Goal: Find contact information: Find contact information

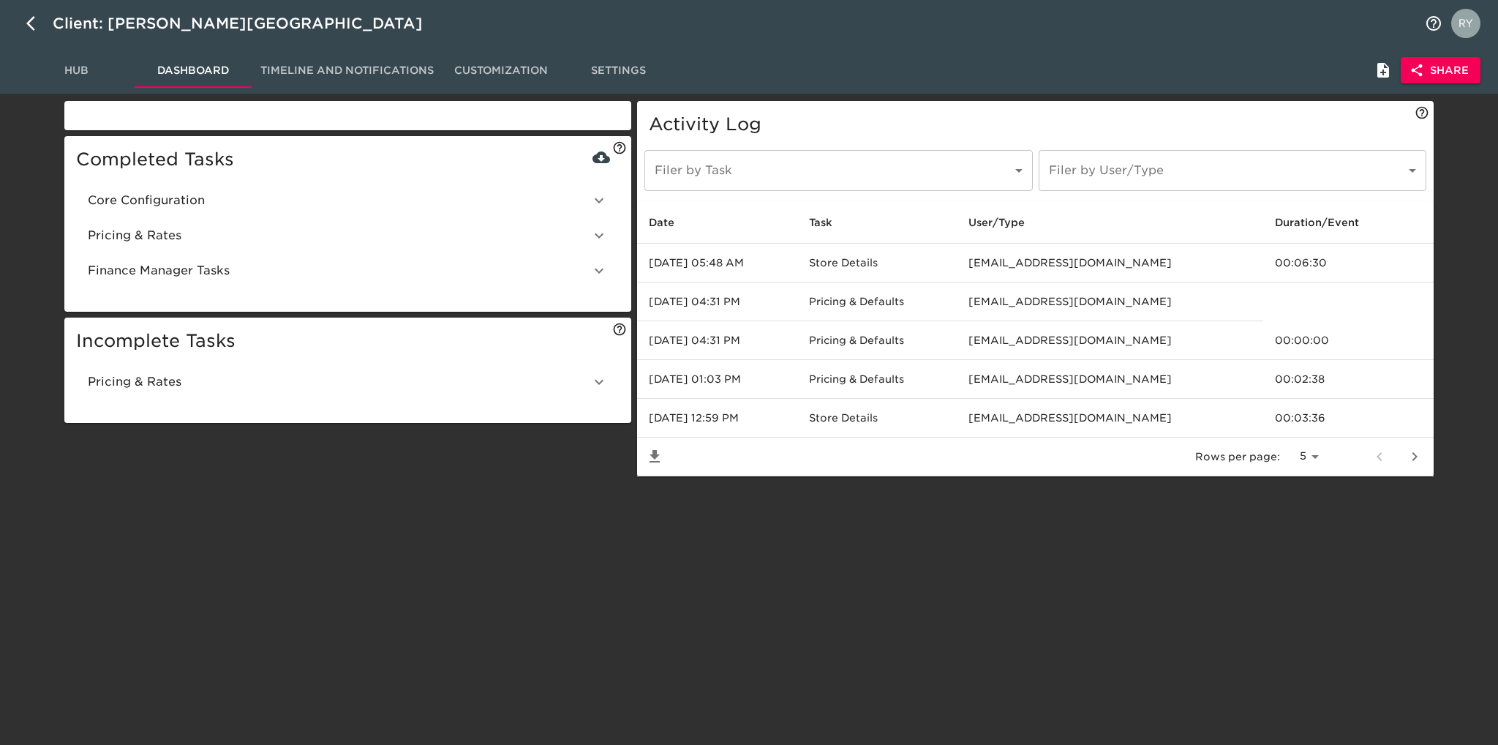
click at [22, 17] on button "button" at bounding box center [35, 23] width 35 height 35
select select "10"
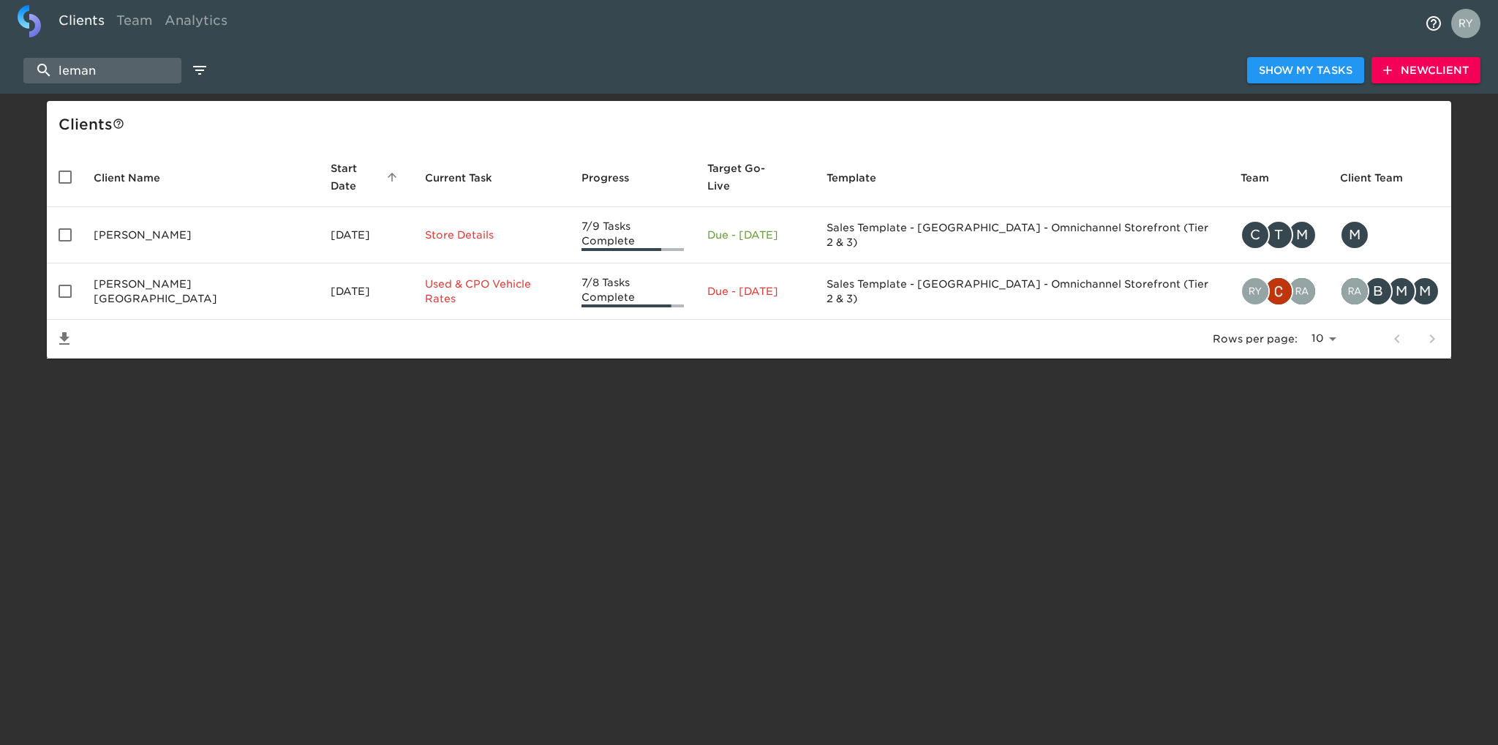
drag, startPoint x: 125, startPoint y: 61, endPoint x: 10, endPoint y: 76, distance: 115.8
click at [10, 76] on div "leman Show My Tasks New Client" at bounding box center [749, 70] width 1498 height 47
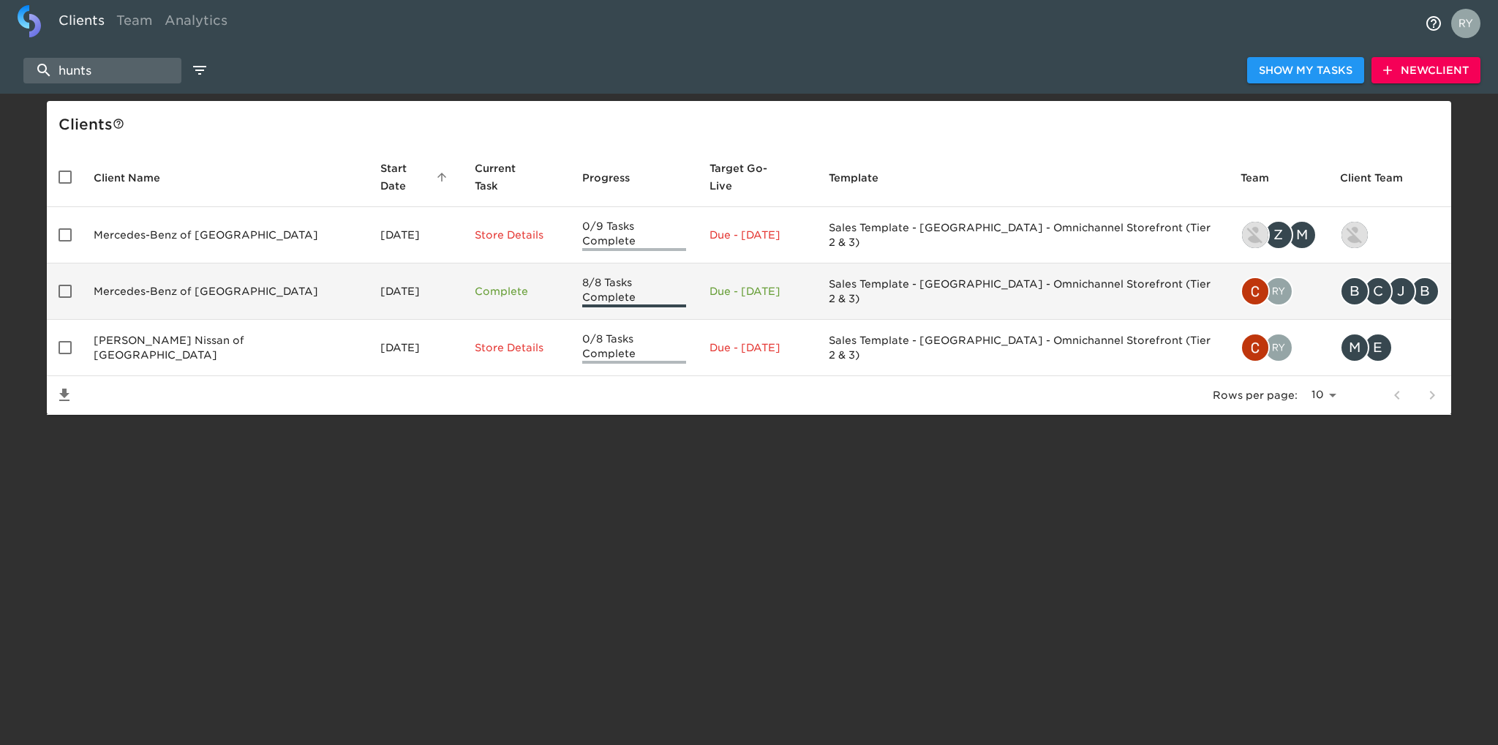
type input "hunts"
click at [132, 274] on td "Mercedes-Benz of [GEOGRAPHIC_DATA]" at bounding box center [225, 291] width 287 height 56
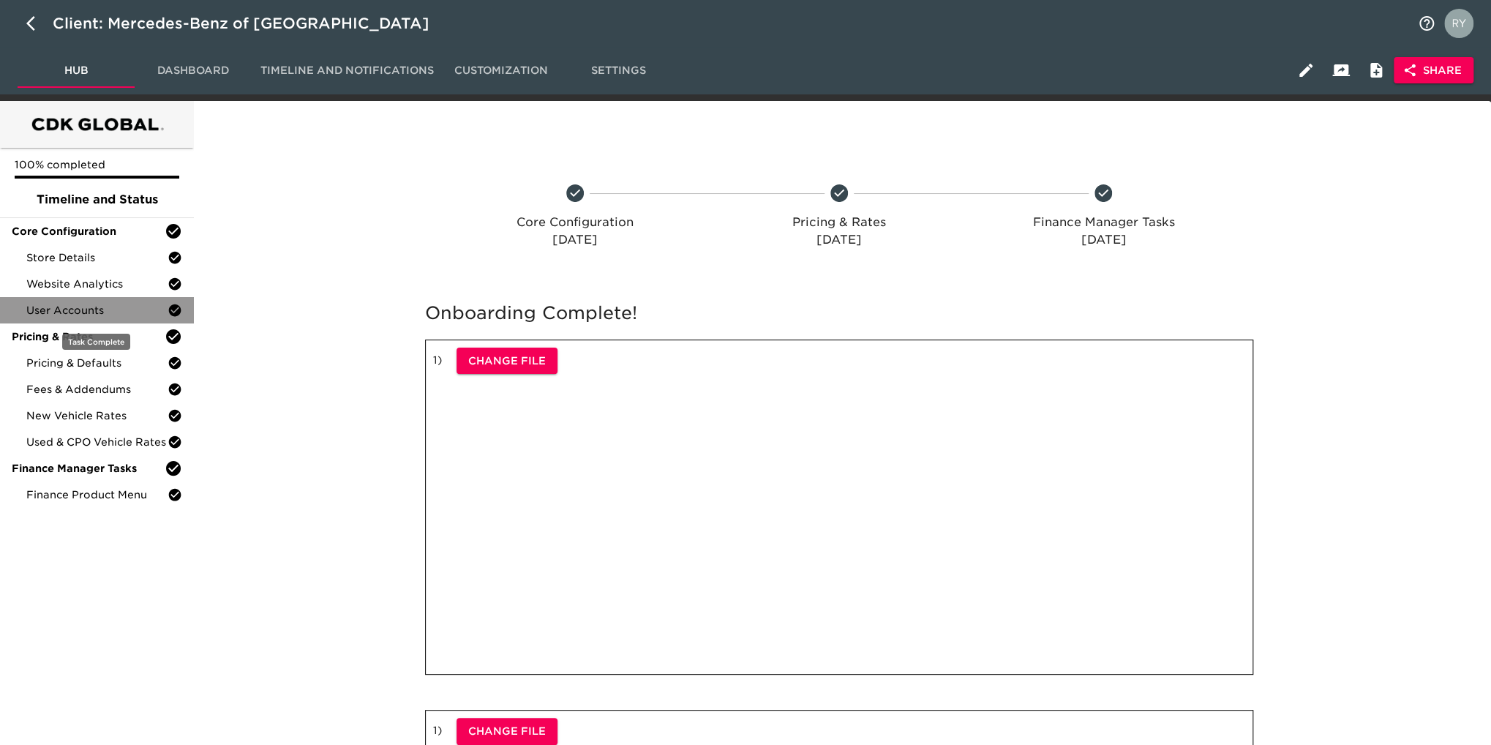
click at [105, 309] on span "User Accounts" at bounding box center [96, 310] width 141 height 15
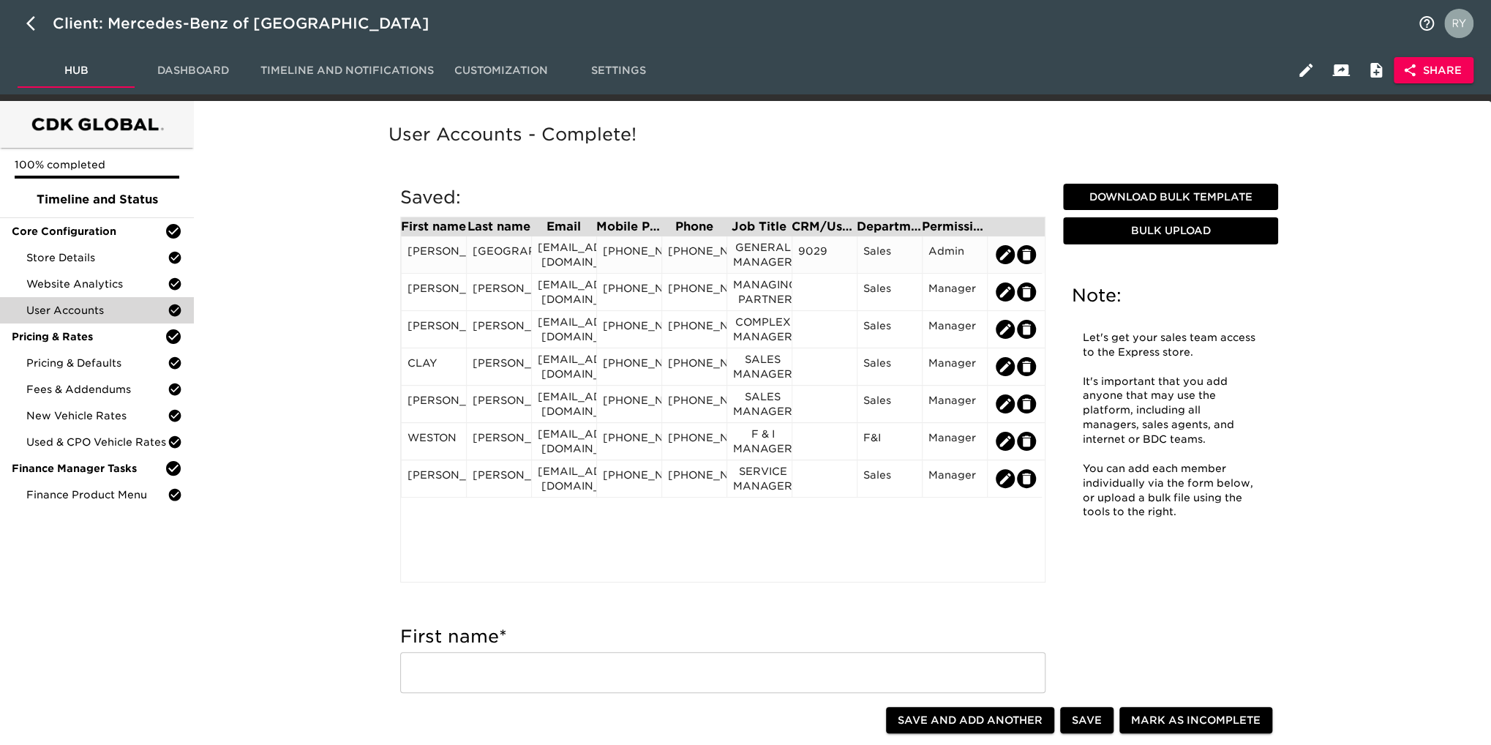
click at [647, 261] on div "[PHONE_NUMBER]" at bounding box center [629, 255] width 53 height 22
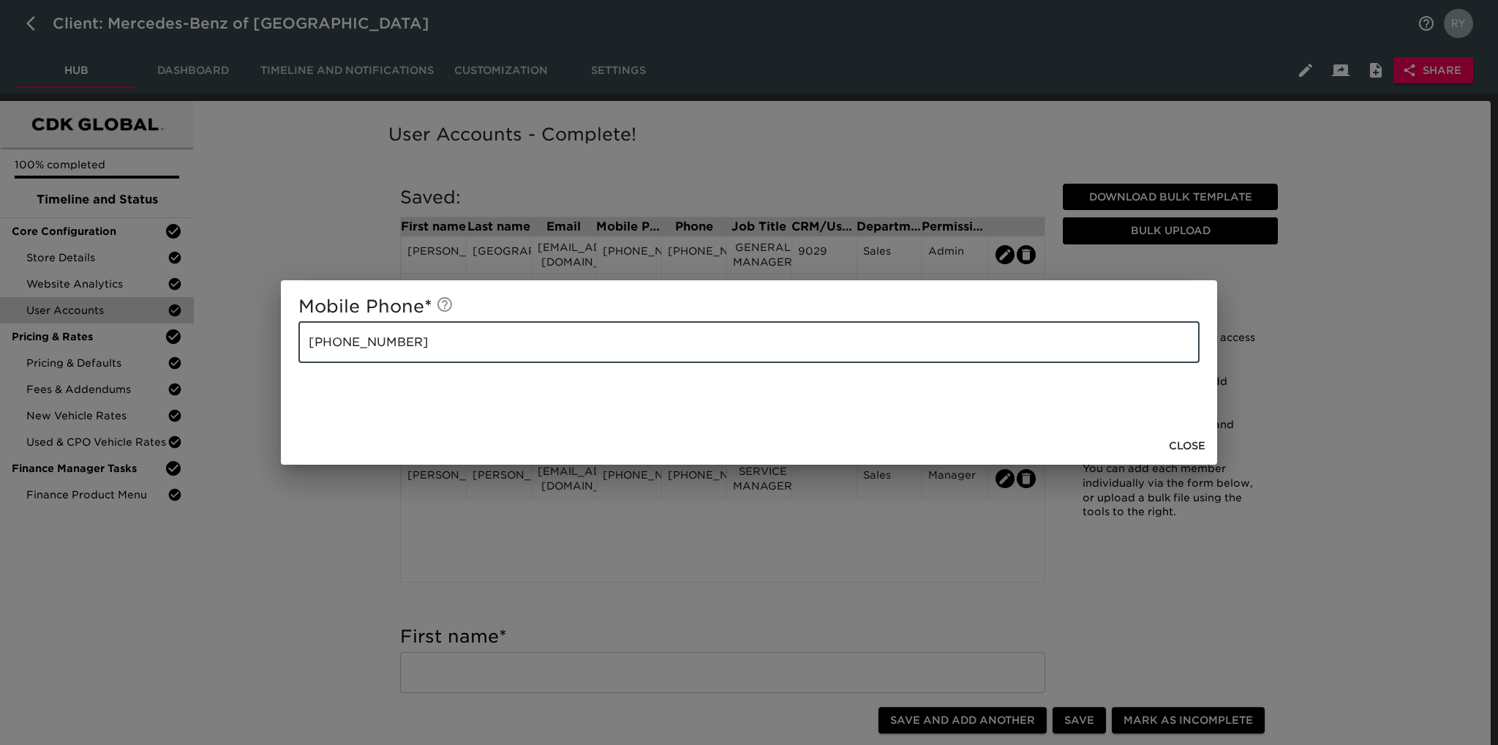
drag, startPoint x: 459, startPoint y: 340, endPoint x: 293, endPoint y: 333, distance: 166.2
click at [293, 333] on div "Mobile Phone * [PHONE_NUMBER] ​" at bounding box center [749, 353] width 936 height 146
click at [1179, 447] on span "Close" at bounding box center [1187, 446] width 37 height 18
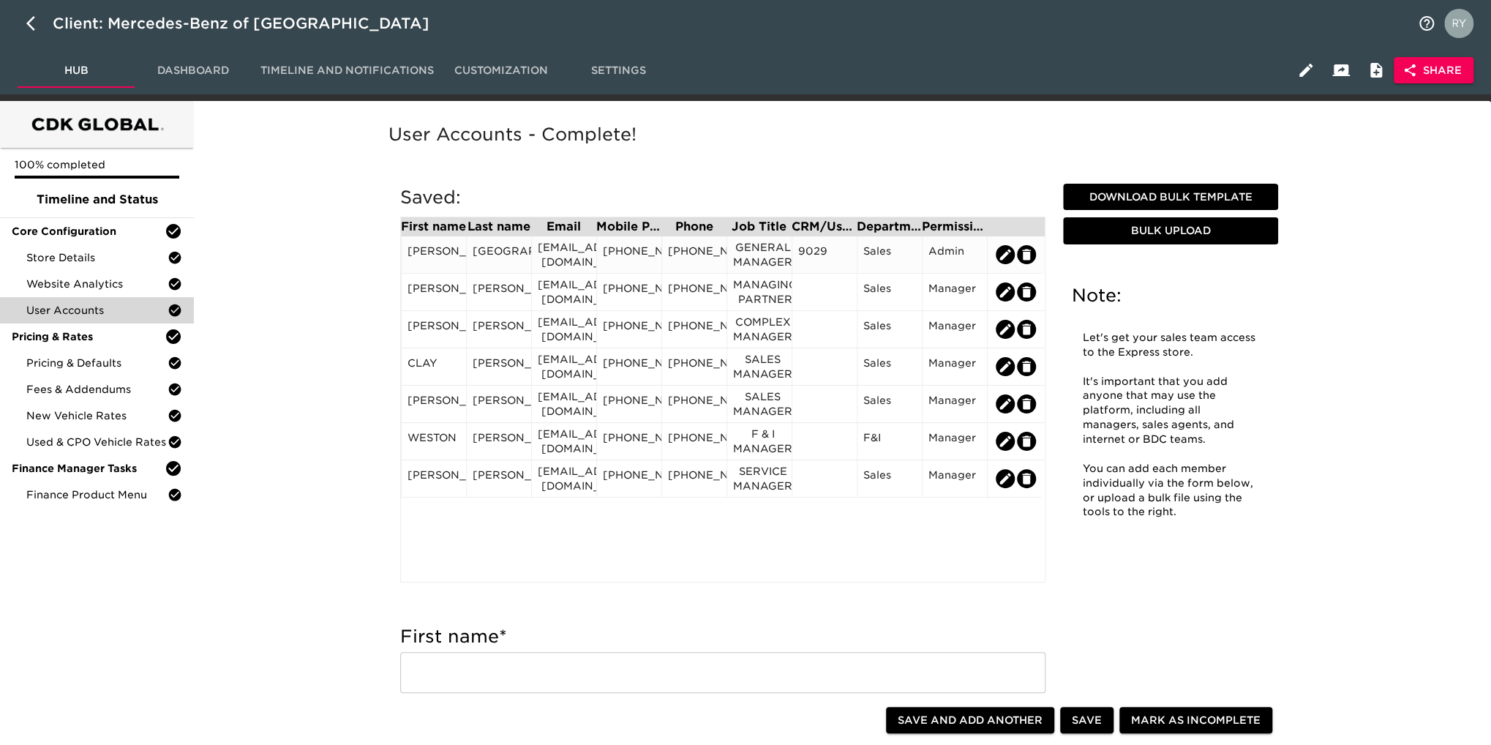
click at [644, 261] on div "[PHONE_NUMBER]" at bounding box center [629, 255] width 53 height 22
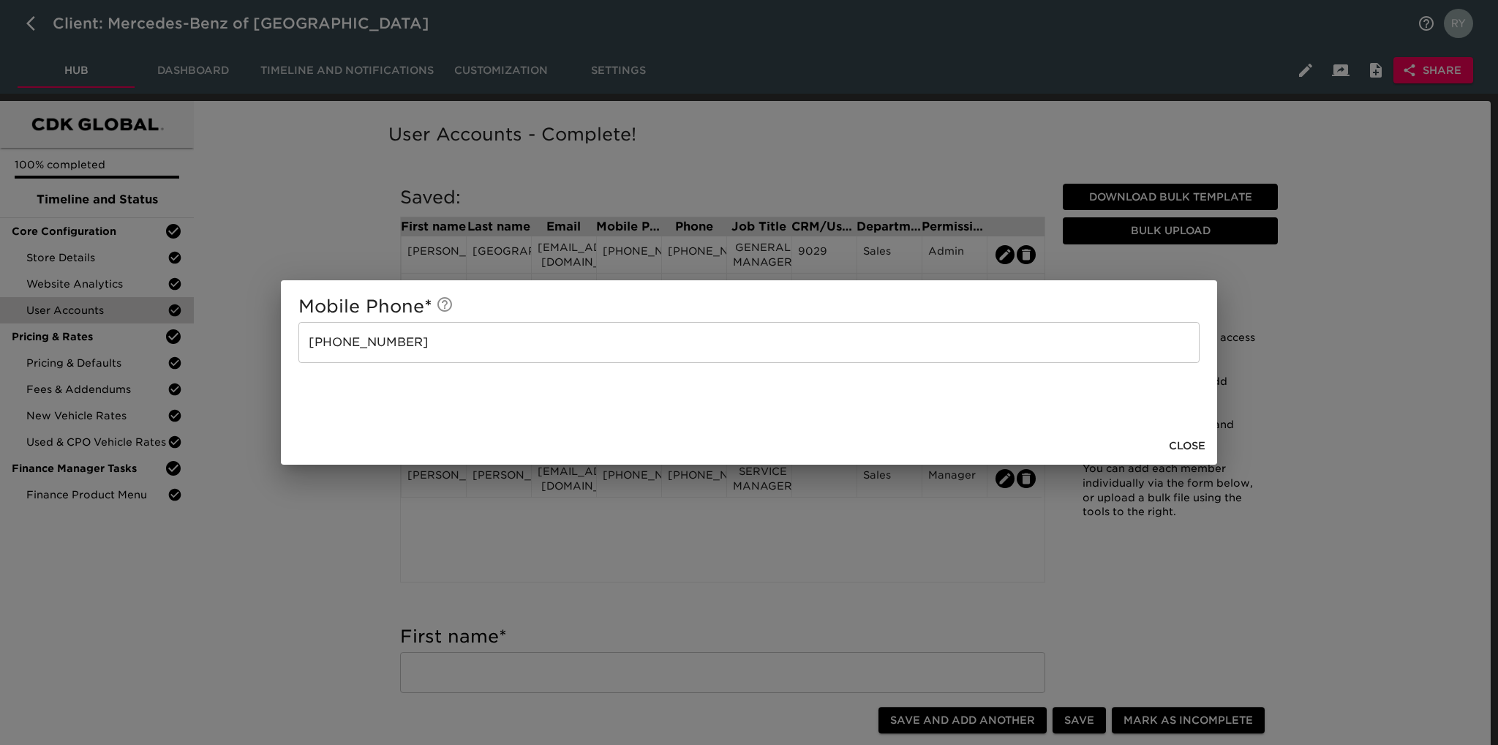
click at [355, 226] on div "Mobile Phone * [PHONE_NUMBER] ​ Close" at bounding box center [749, 372] width 1498 height 745
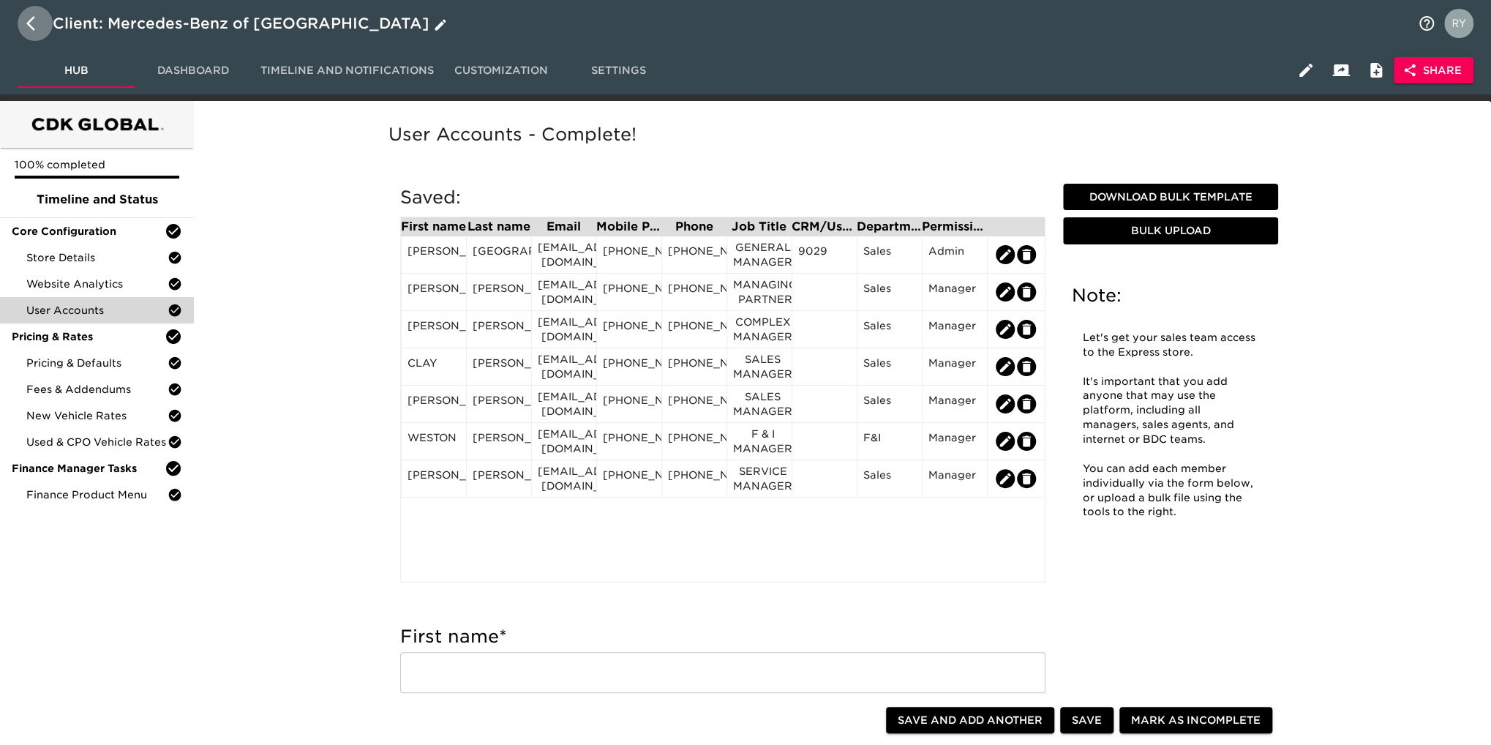
click at [31, 23] on icon "button" at bounding box center [35, 24] width 18 height 18
select select "10"
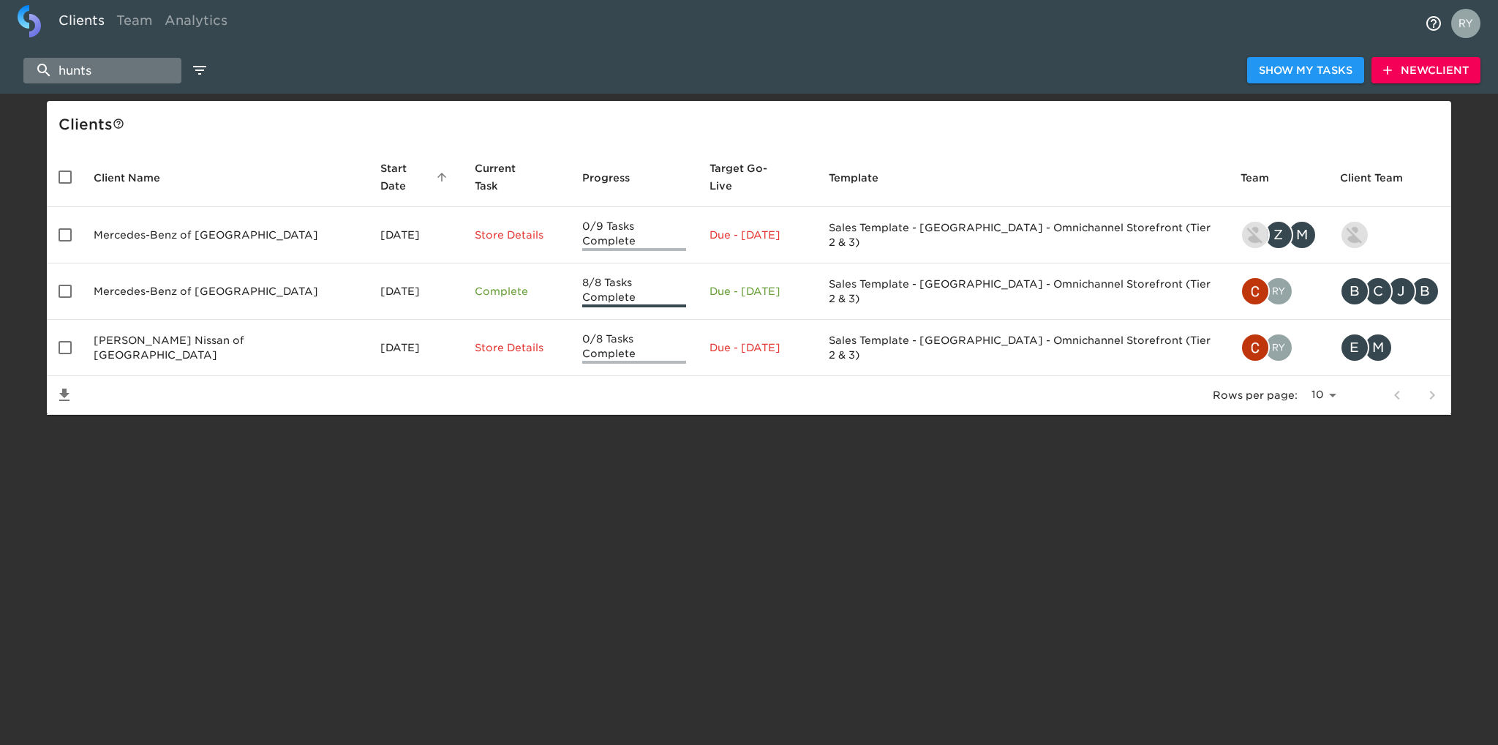
drag, startPoint x: 127, startPoint y: 65, endPoint x: 120, endPoint y: 61, distance: 8.5
click at [127, 65] on input "hunts" at bounding box center [102, 71] width 158 height 26
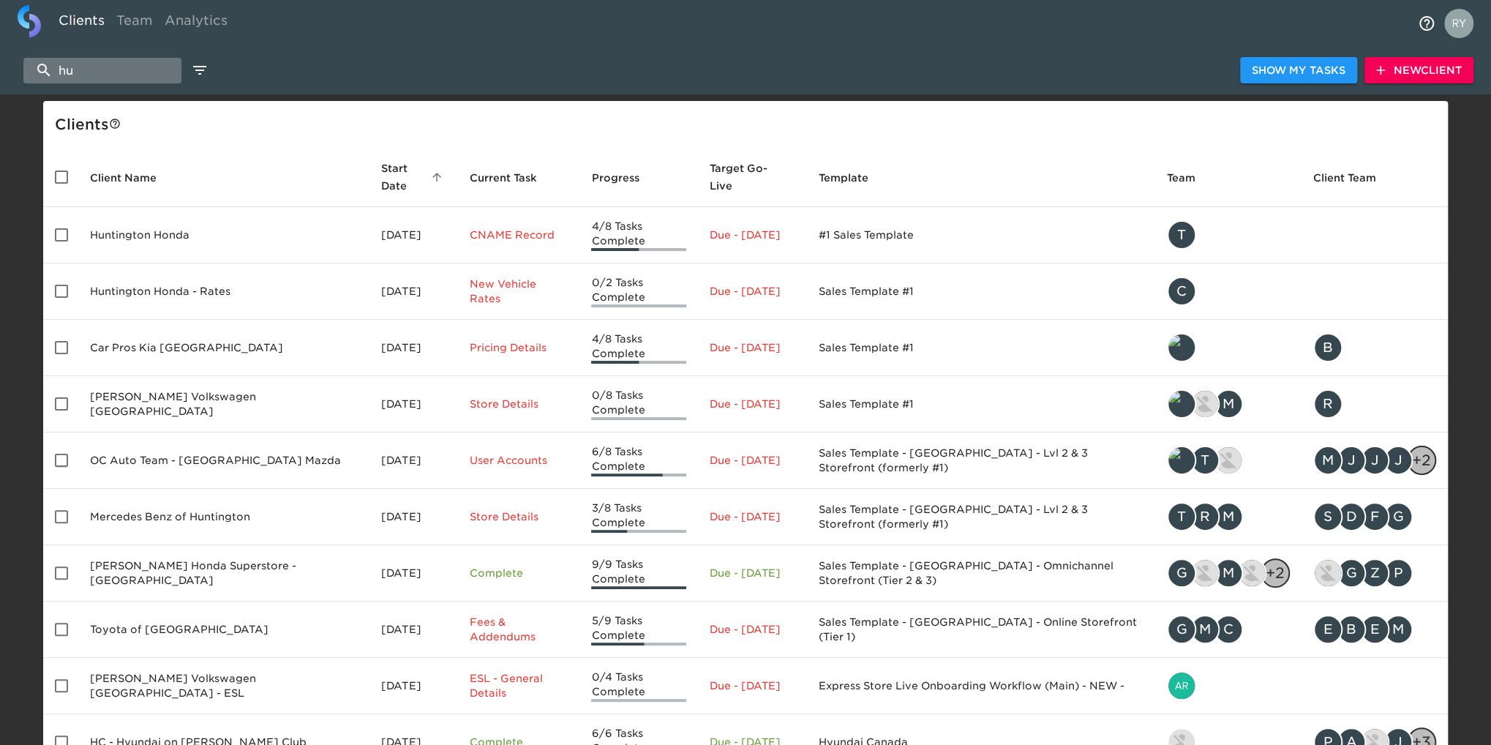
type input "h"
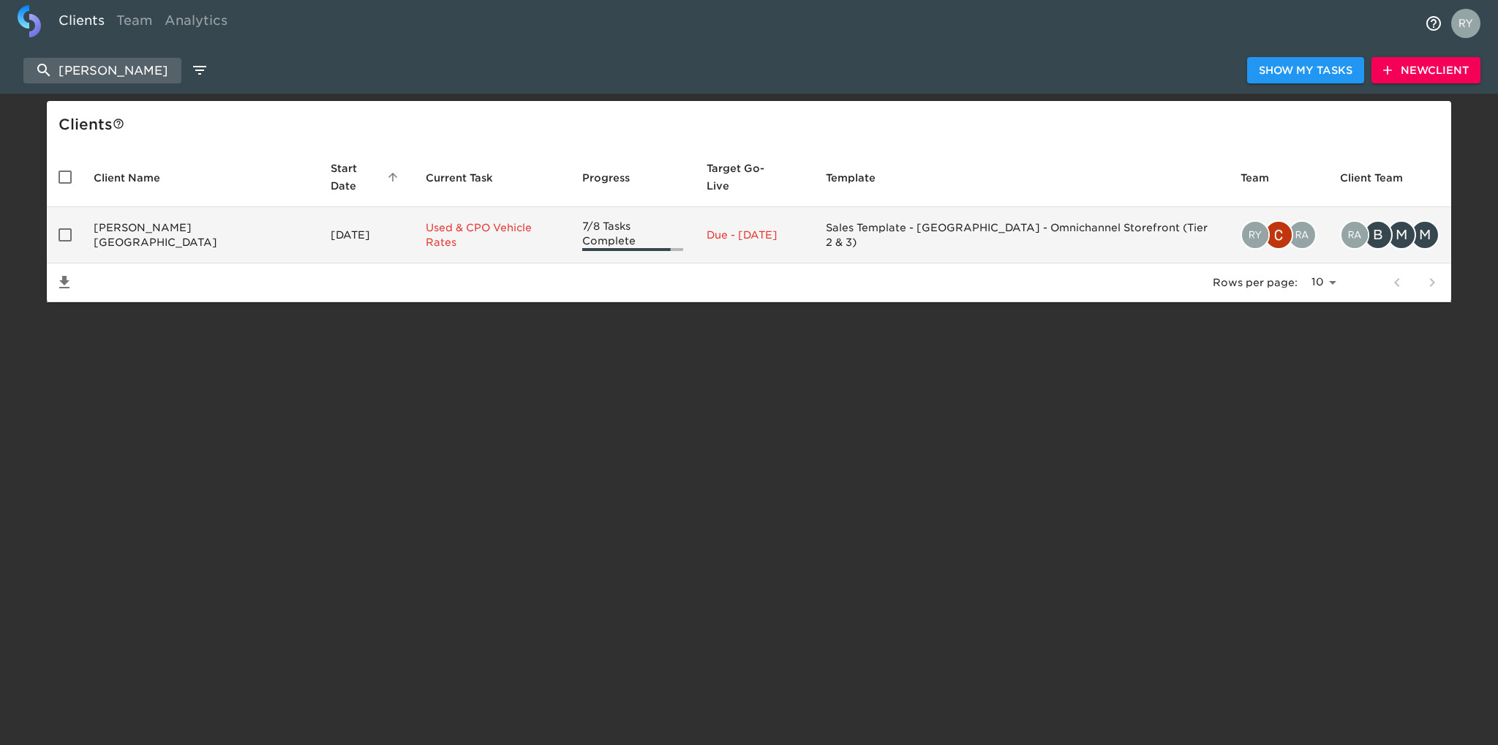
type input "[PERSON_NAME]"
click at [186, 220] on td "[PERSON_NAME][GEOGRAPHIC_DATA]" at bounding box center [200, 235] width 237 height 56
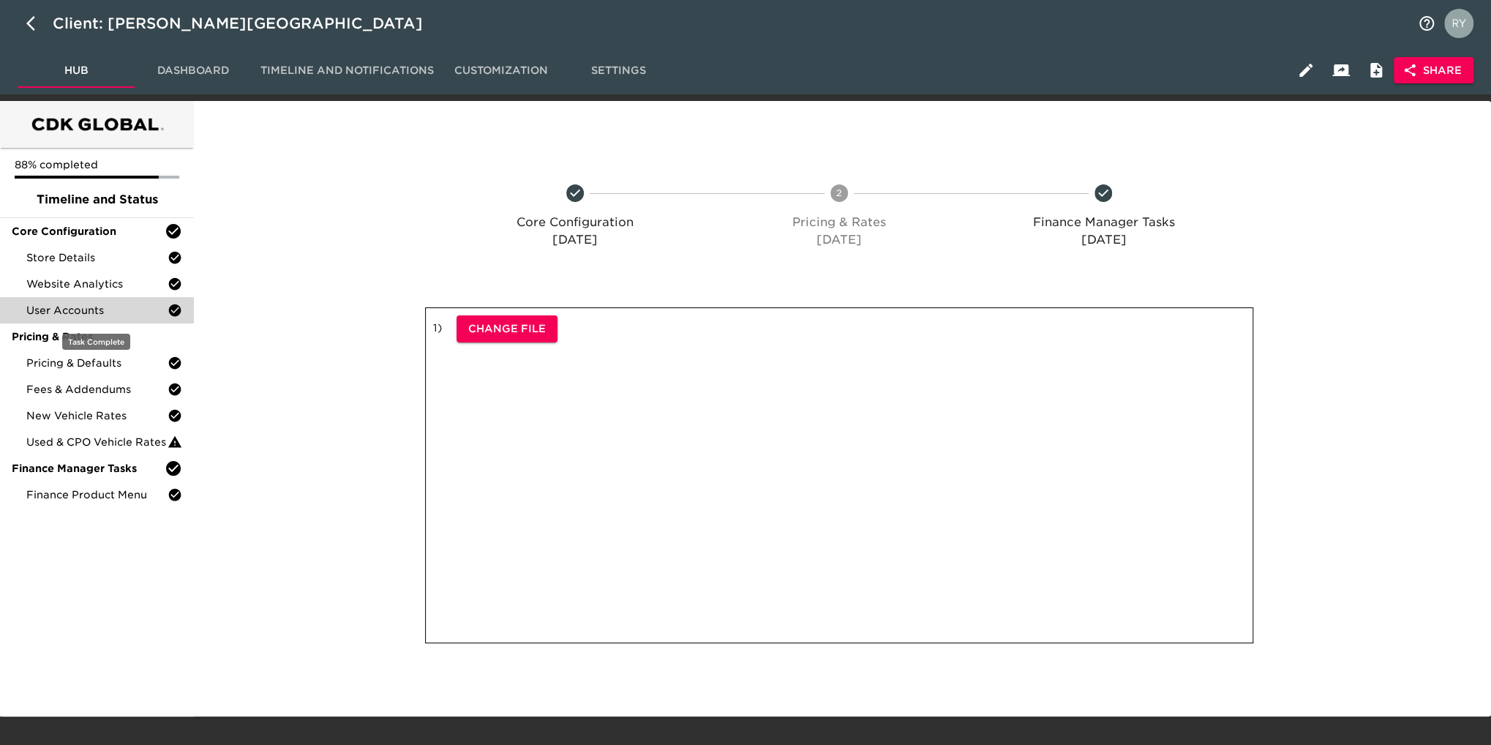
click at [99, 311] on span "User Accounts" at bounding box center [96, 310] width 141 height 15
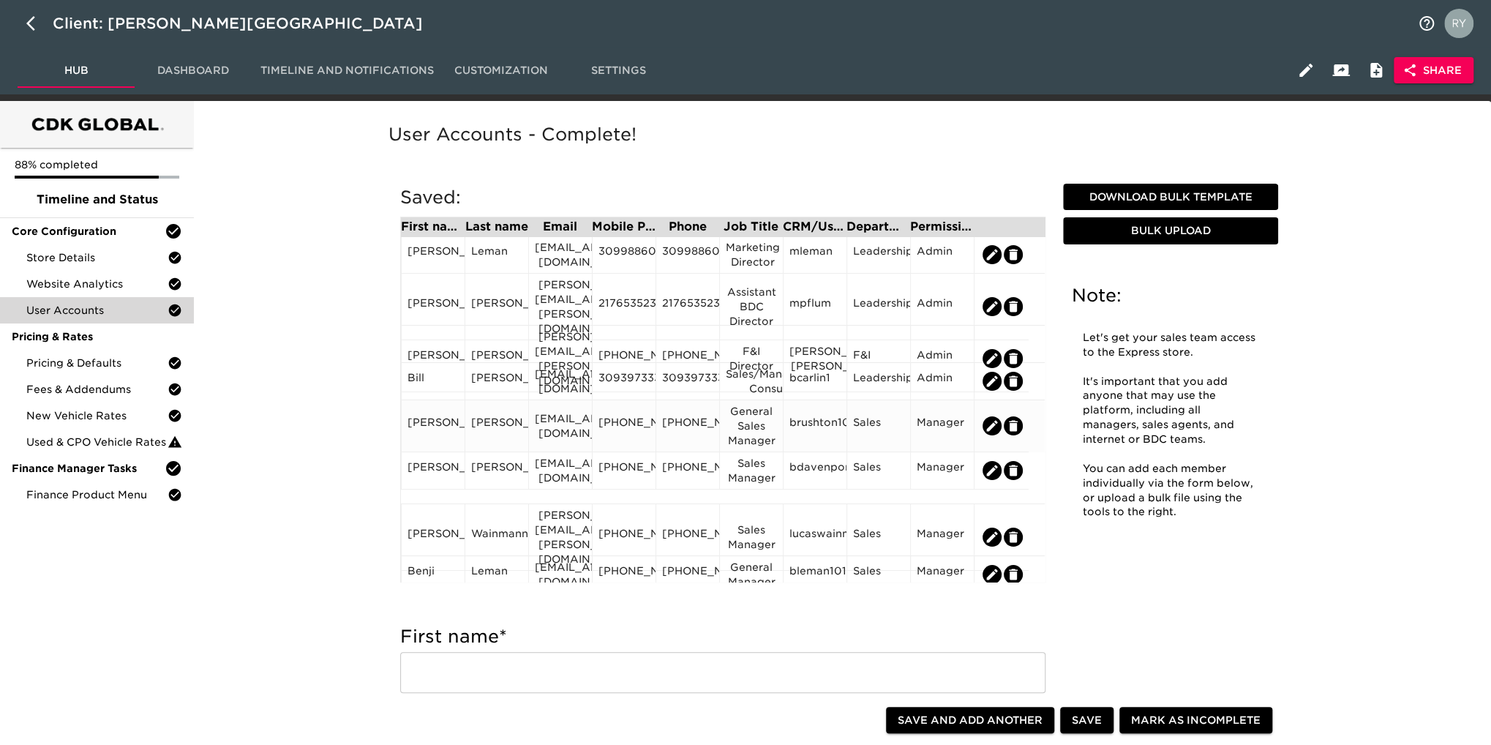
click at [705, 434] on div "[PHONE_NUMBER]" at bounding box center [687, 426] width 51 height 22
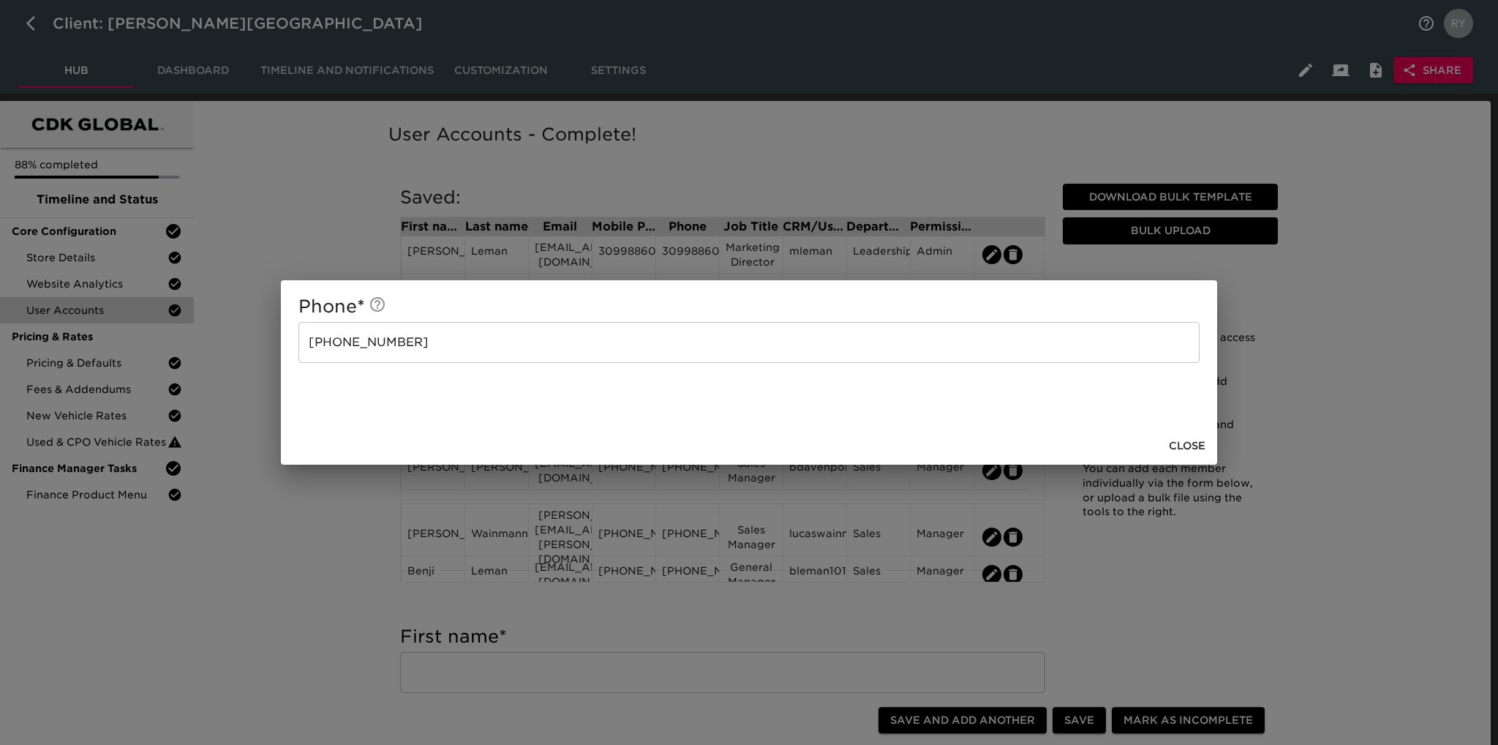
click at [1199, 443] on span "Close" at bounding box center [1187, 446] width 37 height 18
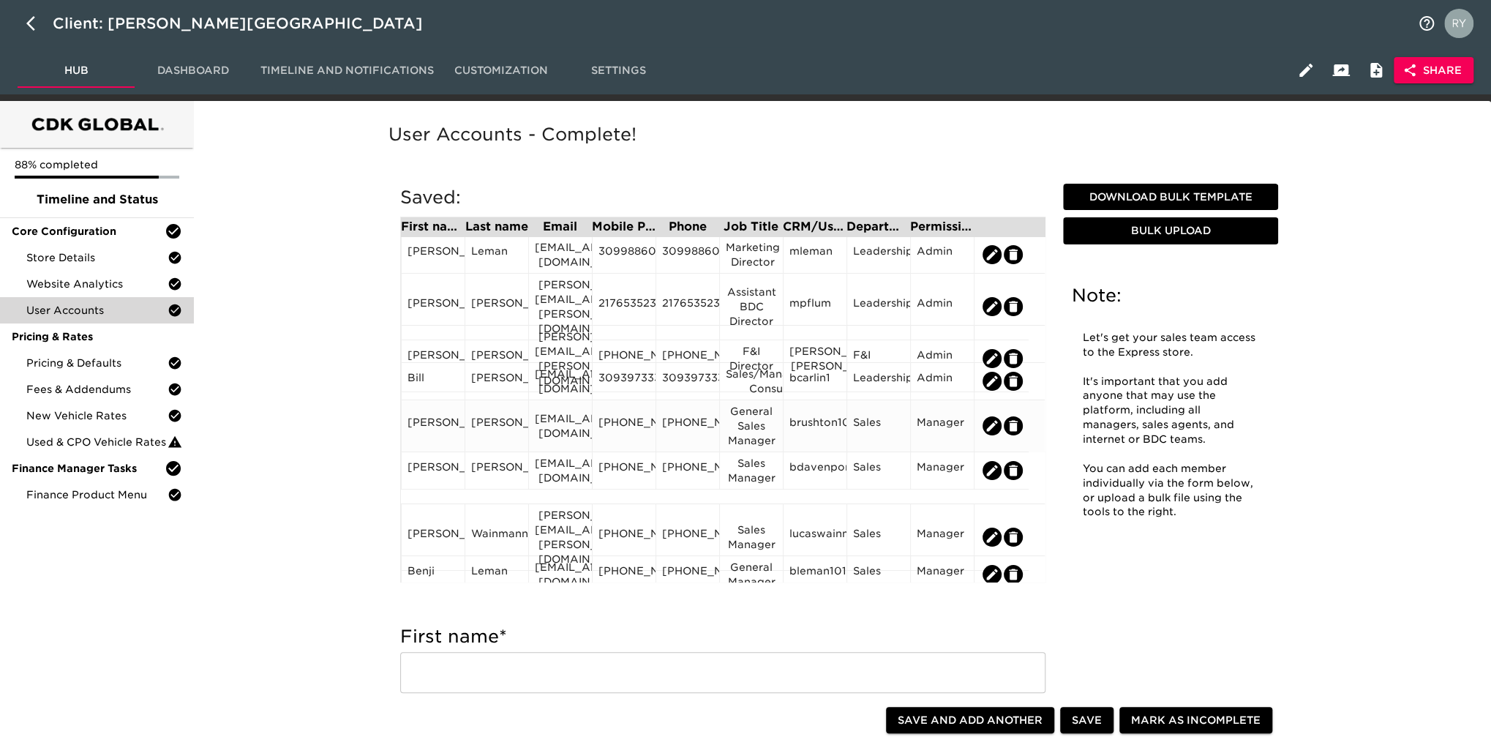
click at [637, 437] on div "[PHONE_NUMBER]" at bounding box center [623, 426] width 51 height 22
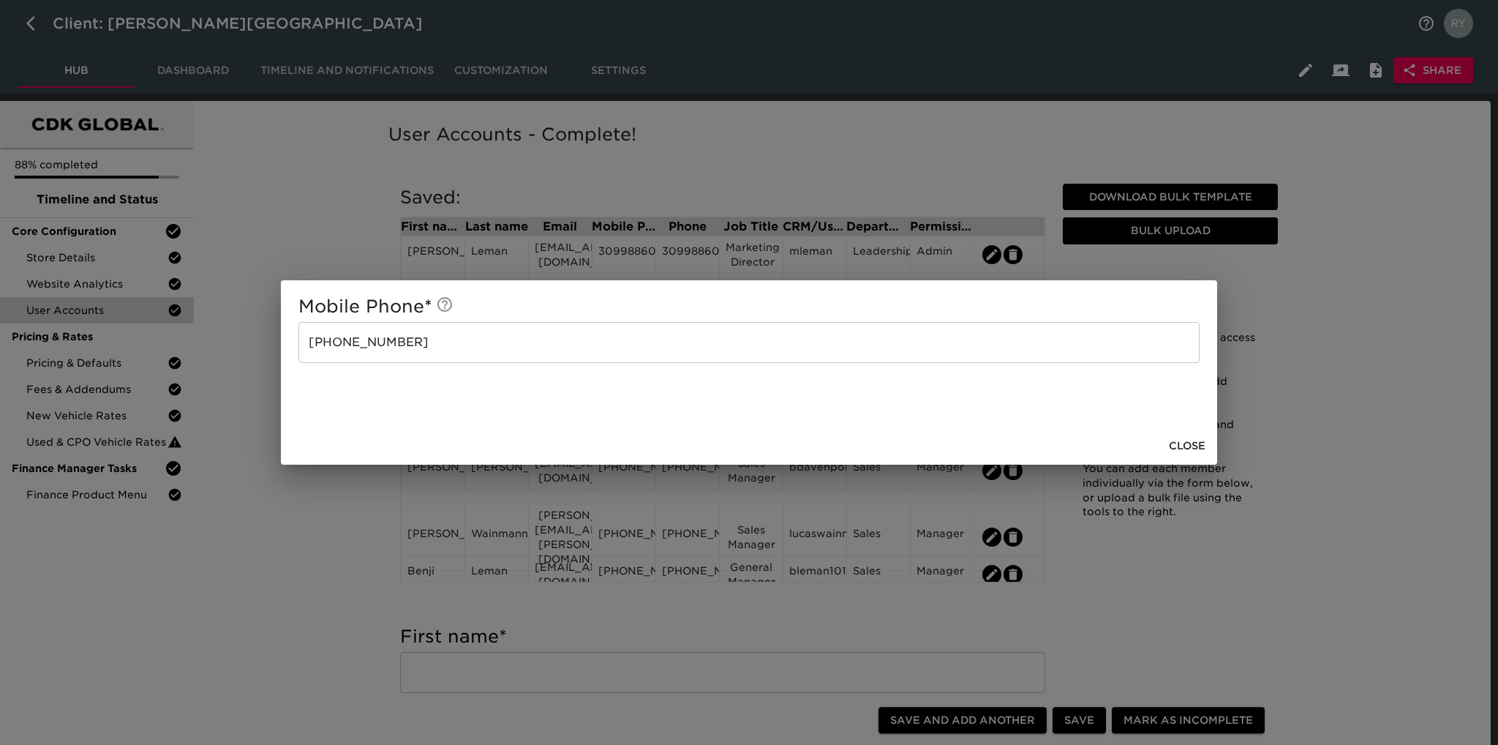
click at [1189, 448] on span "Close" at bounding box center [1187, 446] width 37 height 18
